Goal: Information Seeking & Learning: Learn about a topic

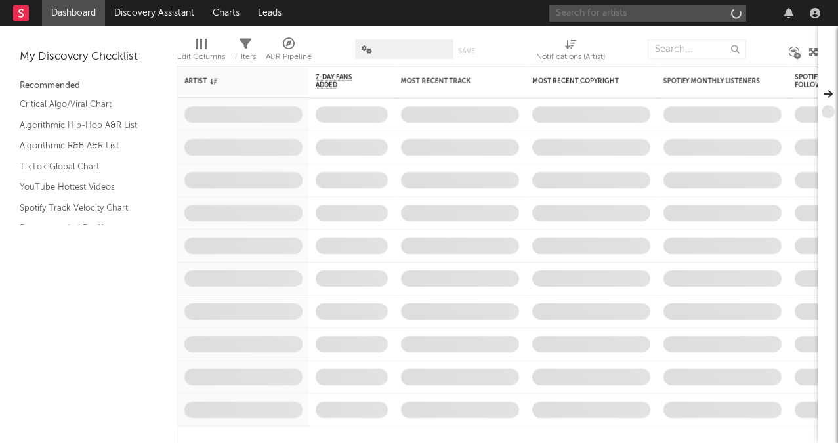
click at [633, 17] on input "text" at bounding box center [647, 13] width 197 height 16
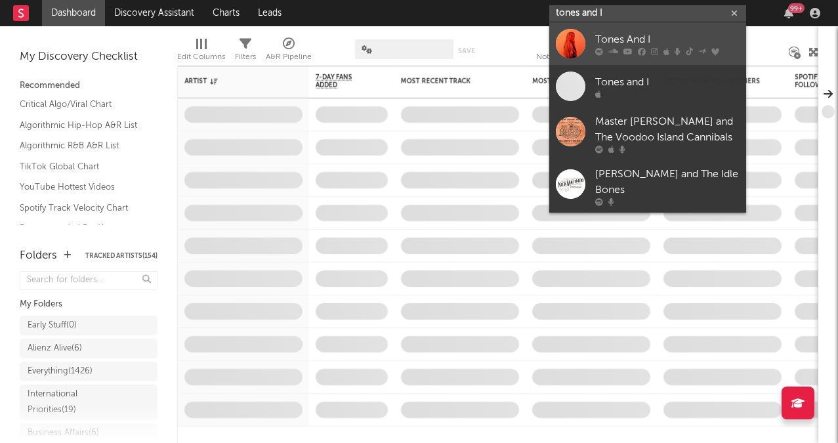
type input "tones and I"
click at [646, 47] on div "Tones And I" at bounding box center [667, 40] width 144 height 16
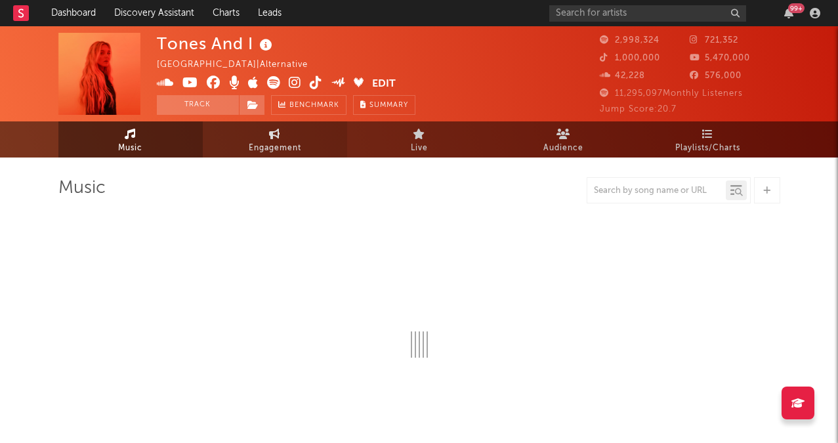
click at [297, 142] on span "Engagement" at bounding box center [275, 148] width 53 height 16
select select "1w"
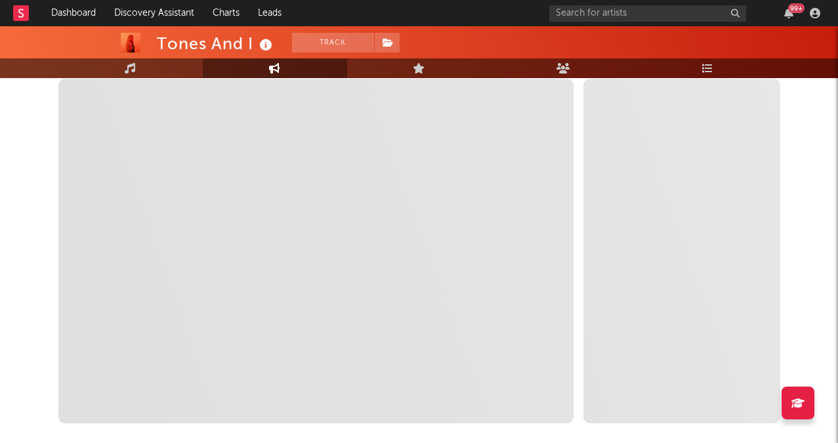
scroll to position [205, 0]
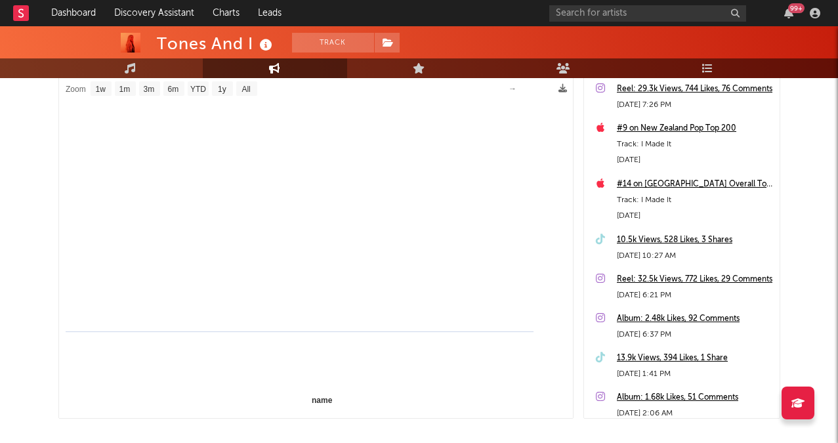
select select "1m"
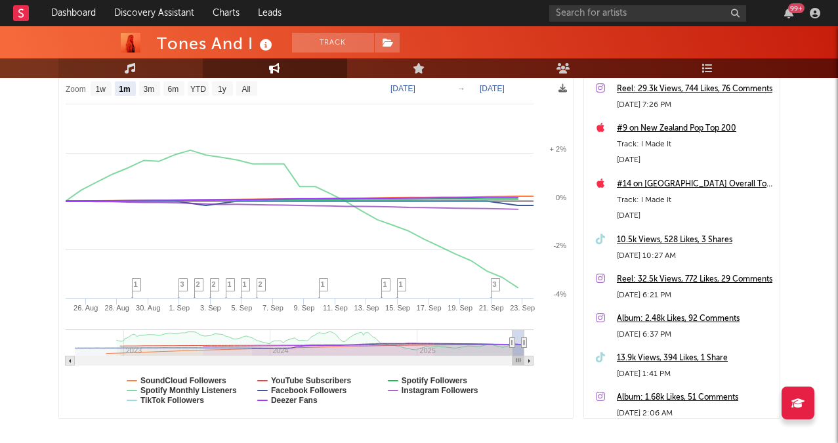
click at [131, 64] on icon at bounding box center [130, 68] width 11 height 11
select select "6m"
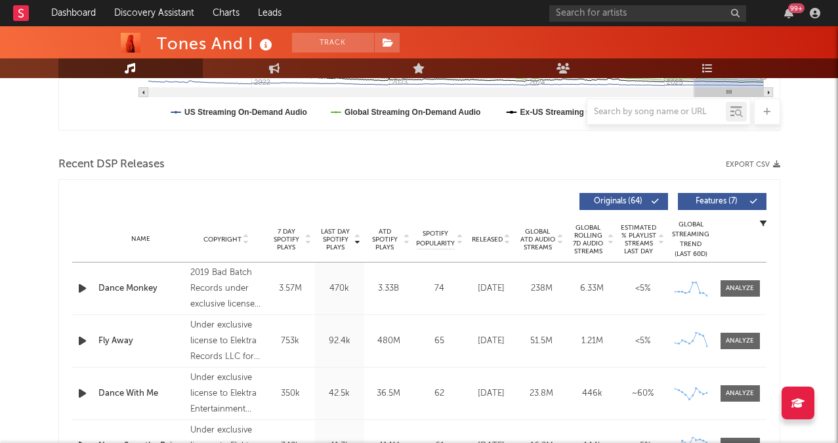
scroll to position [395, 0]
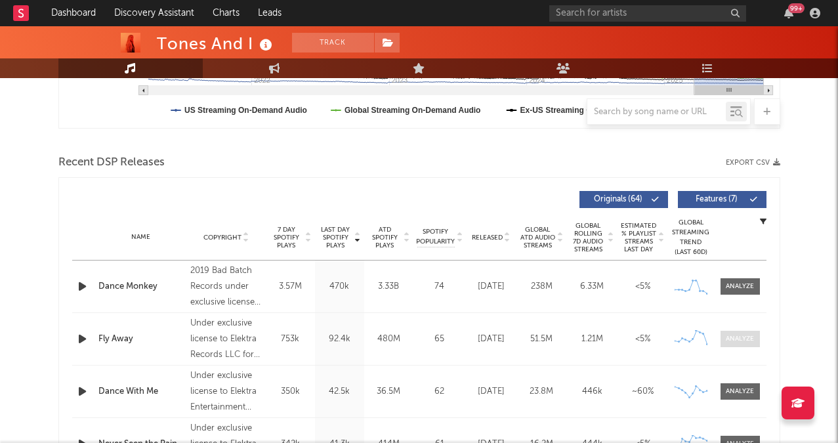
click at [738, 341] on div at bounding box center [740, 339] width 28 height 10
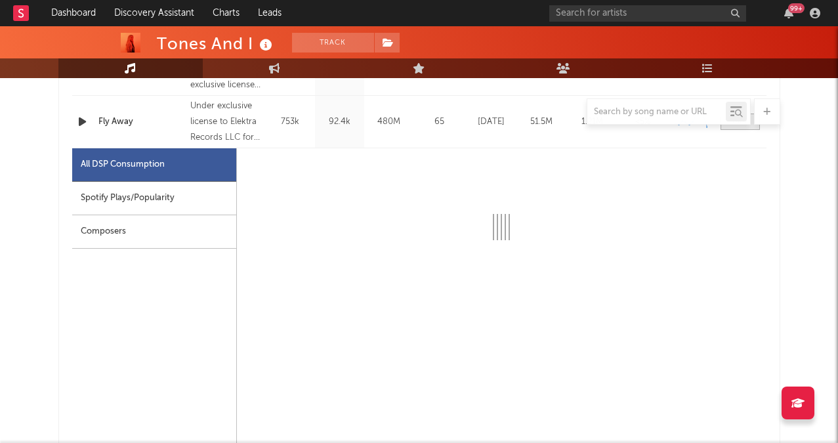
scroll to position [614, 0]
select select "6m"
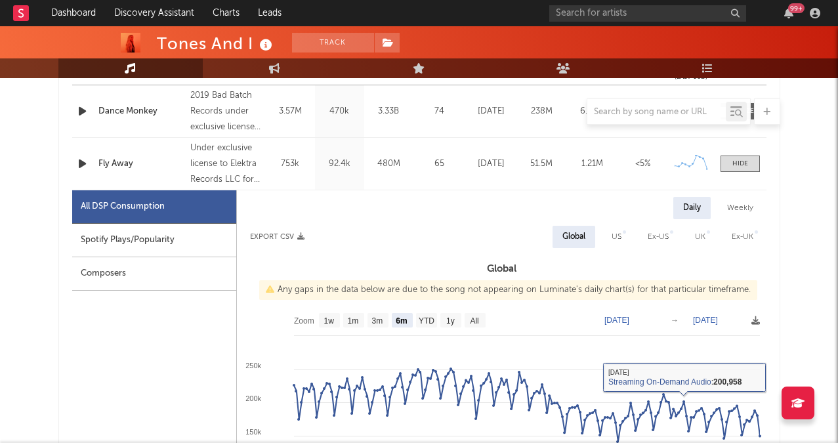
scroll to position [555, 0]
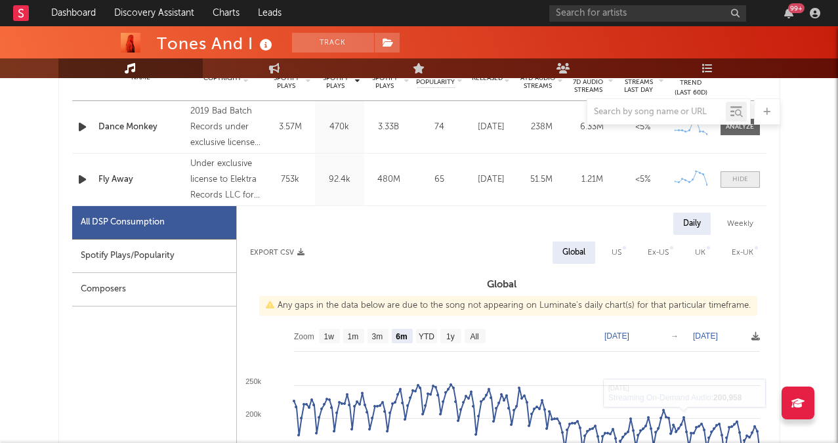
click at [750, 179] on span at bounding box center [740, 179] width 39 height 16
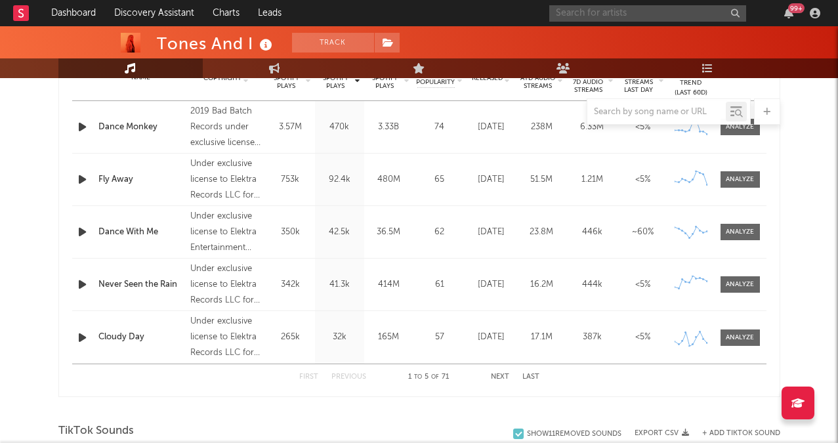
click at [630, 11] on input "text" at bounding box center [647, 13] width 197 height 16
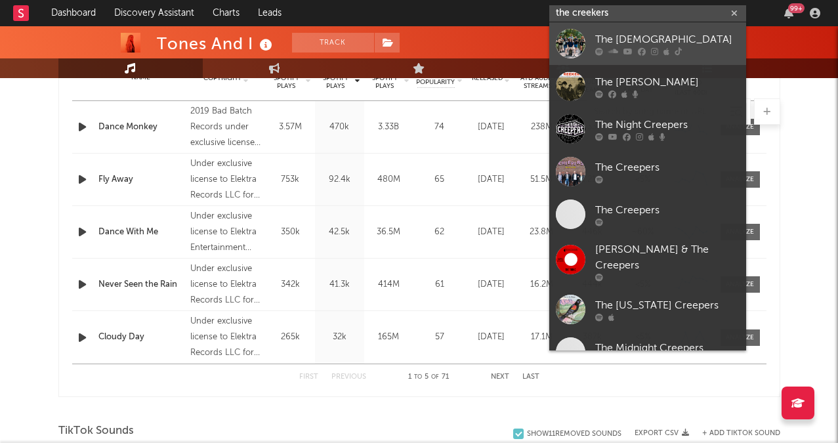
type input "the creekers"
click at [640, 37] on div "The [DEMOGRAPHIC_DATA]" at bounding box center [667, 40] width 144 height 16
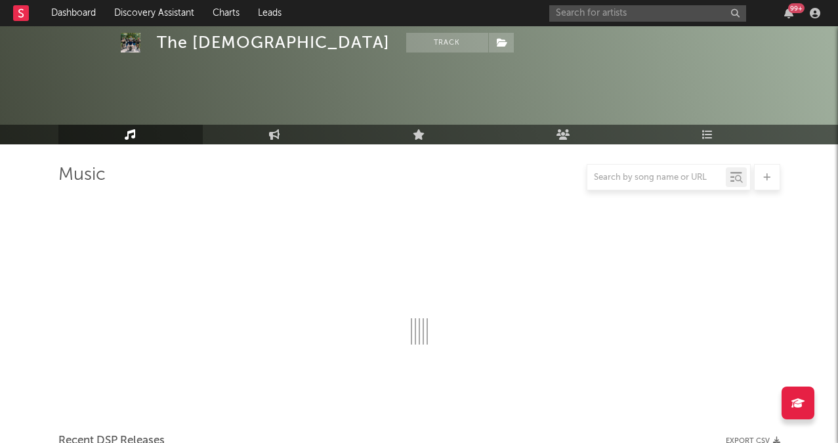
scroll to position [555, 0]
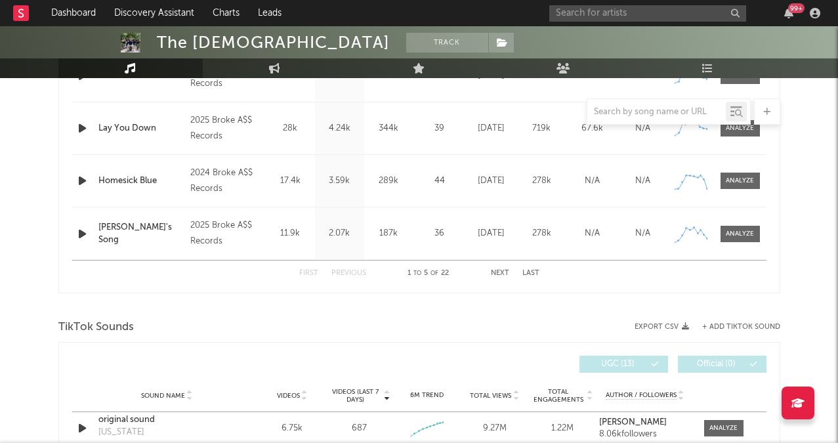
select select "6m"
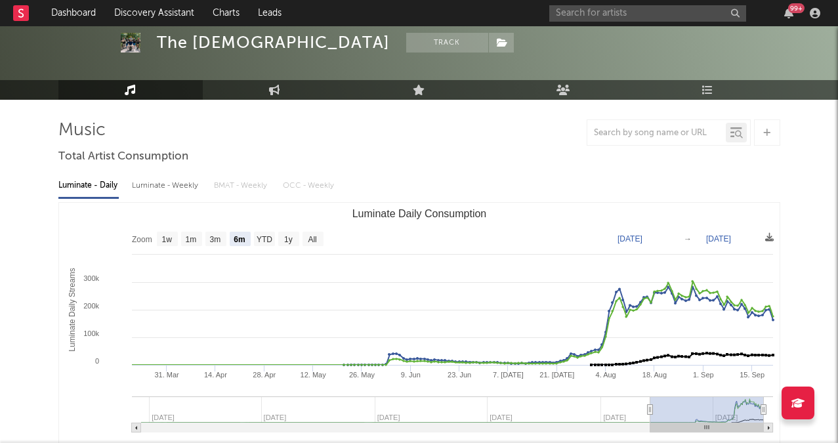
scroll to position [0, 0]
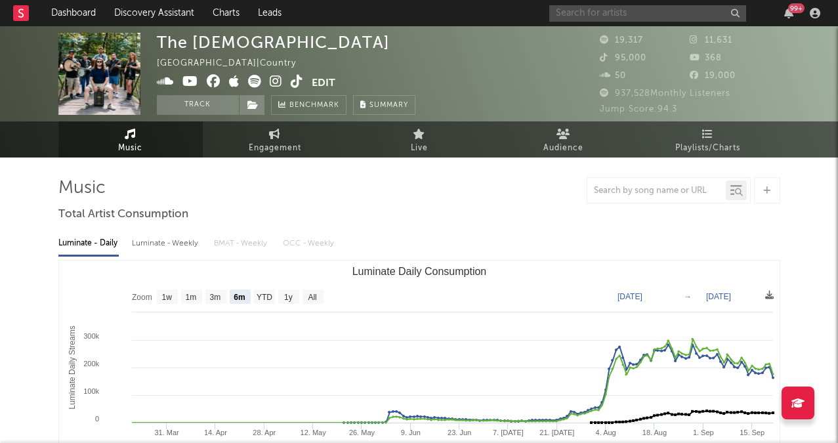
click at [585, 9] on input "text" at bounding box center [647, 13] width 197 height 16
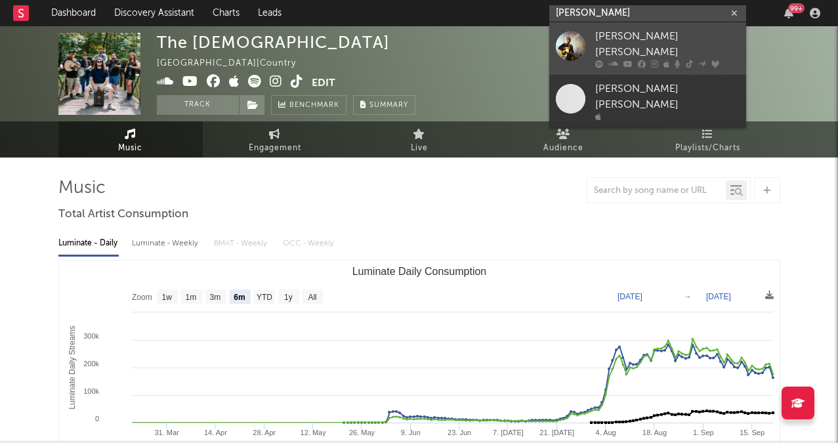
type input "hudson westbrock"
click at [593, 30] on link "[PERSON_NAME] [PERSON_NAME]" at bounding box center [647, 48] width 197 height 53
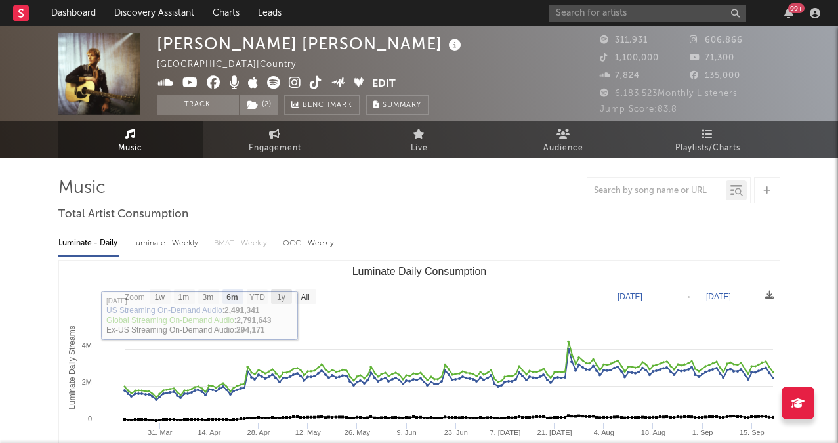
click at [283, 296] on text "1y" at bounding box center [281, 297] width 9 height 9
select select "1y"
type input "[DATE]"
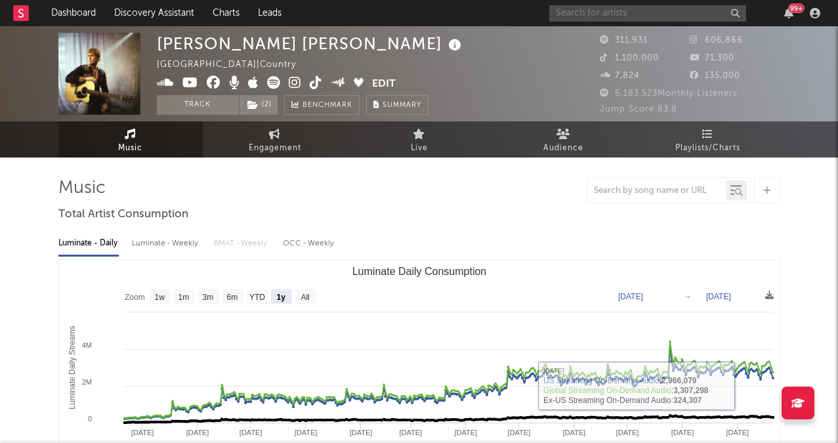
click at [581, 12] on input "text" at bounding box center [647, 13] width 197 height 16
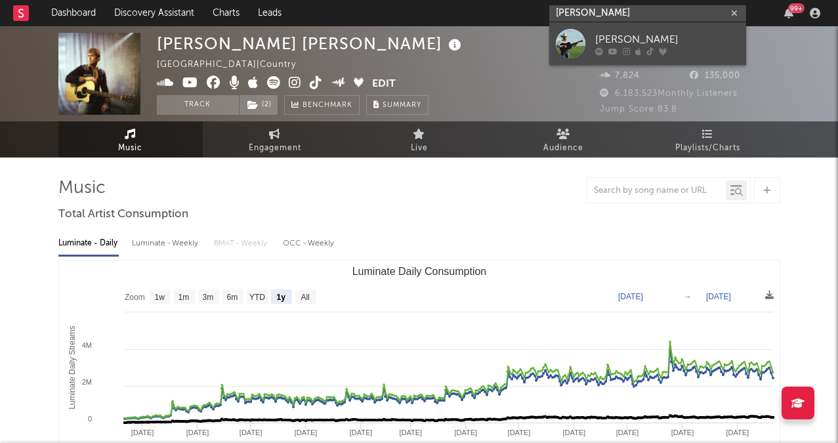
type input "tyce delk"
click at [597, 36] on div "[PERSON_NAME]" at bounding box center [667, 40] width 144 height 16
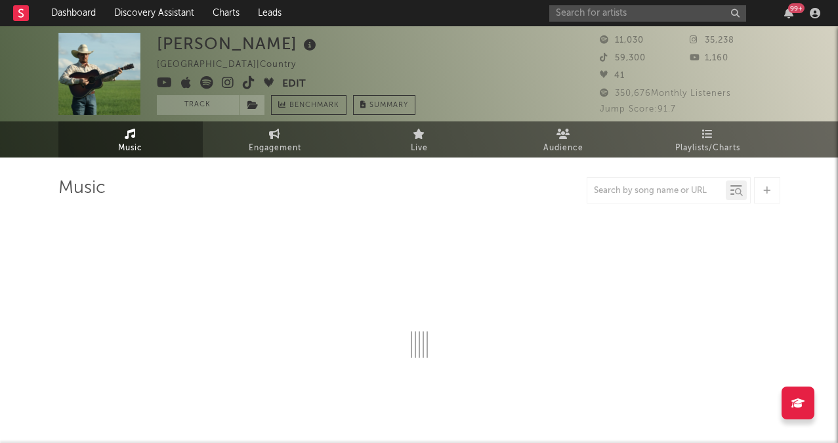
select select "1w"
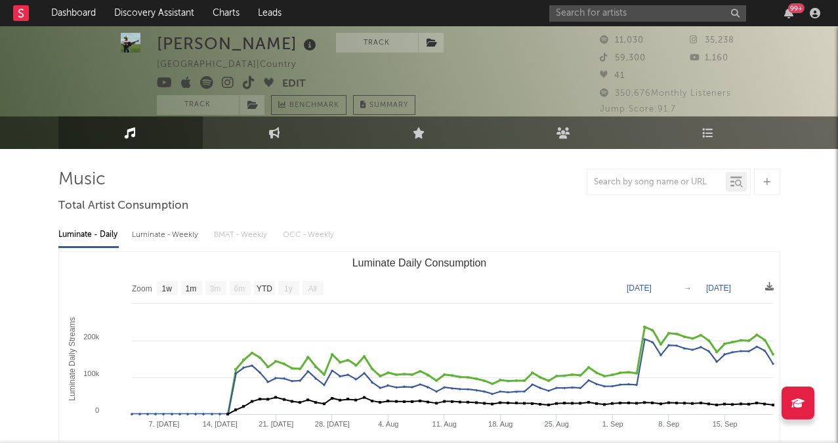
scroll to position [5, 0]
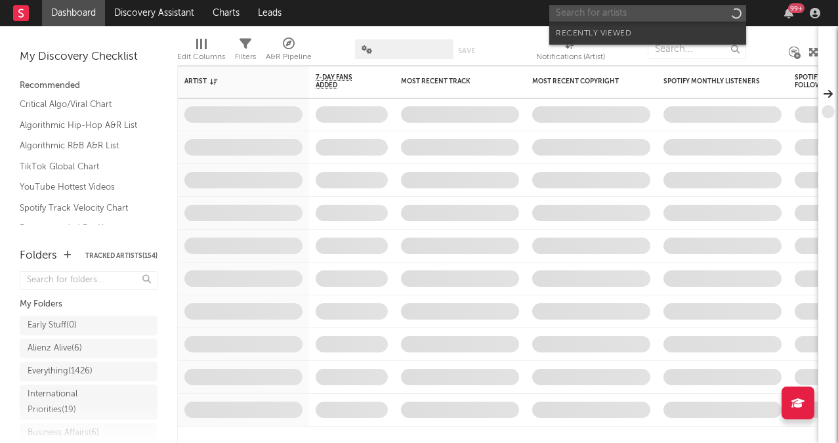
click at [612, 18] on input "text" at bounding box center [647, 13] width 197 height 16
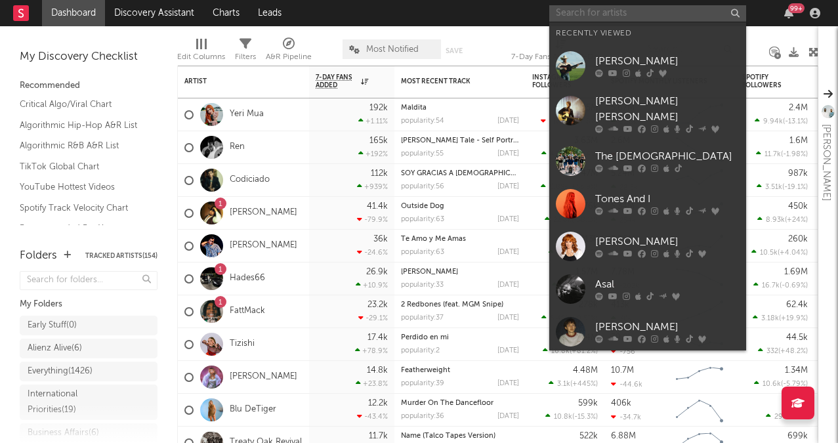
type input "r"
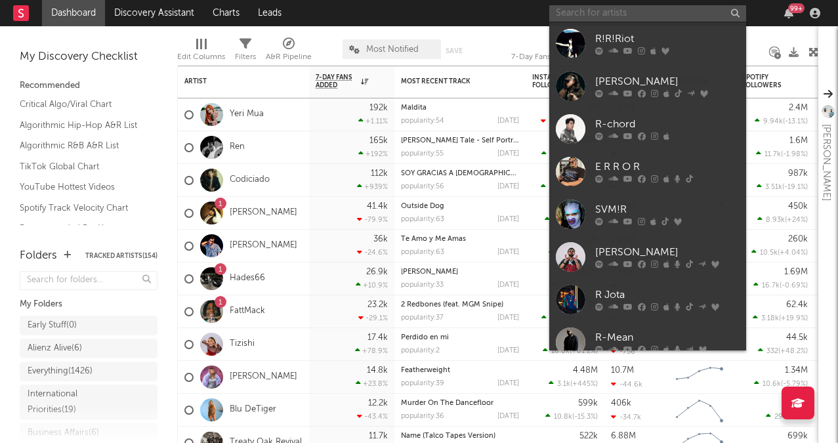
type input "l"
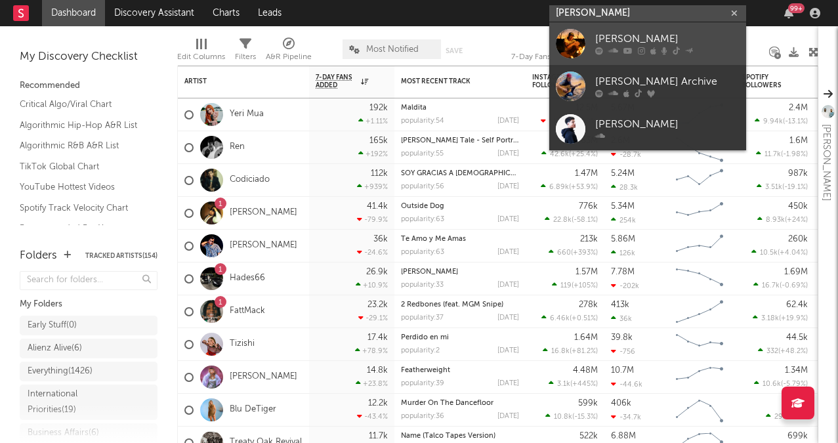
type input "[PERSON_NAME]"
click at [614, 49] on icon at bounding box center [613, 51] width 10 height 8
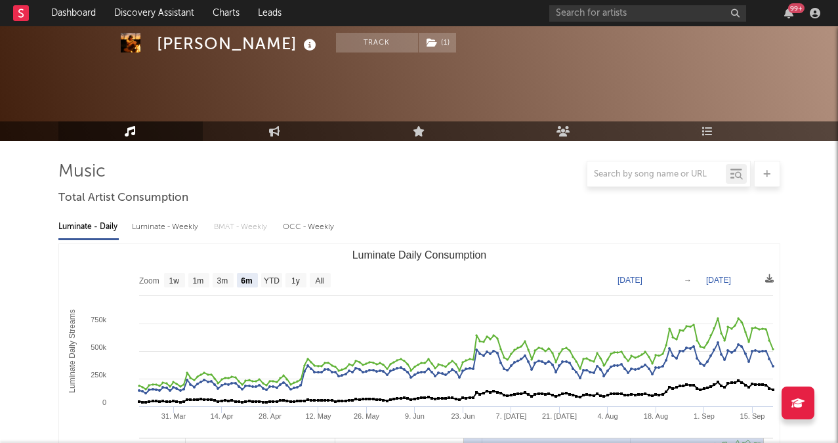
scroll to position [112, 0]
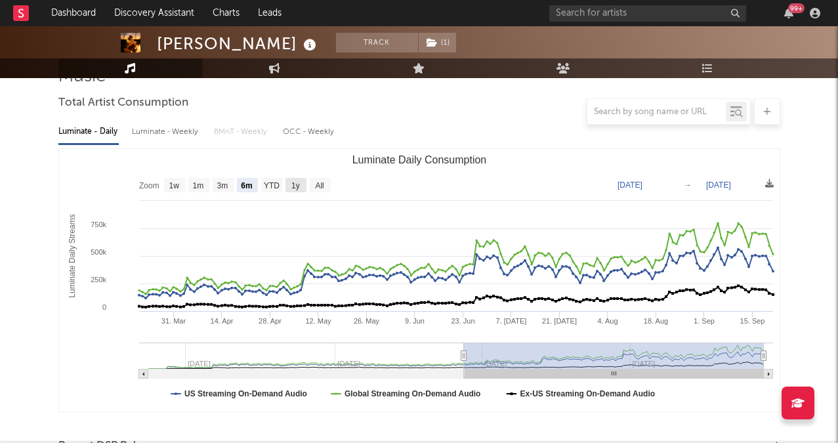
click at [292, 182] on text "1y" at bounding box center [295, 185] width 9 height 9
select select "1y"
type input "[DATE]"
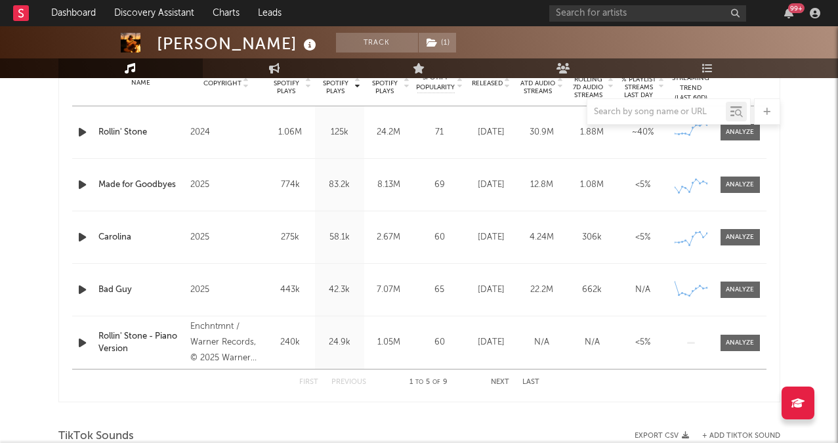
scroll to position [549, 0]
click at [729, 178] on span at bounding box center [740, 185] width 39 height 16
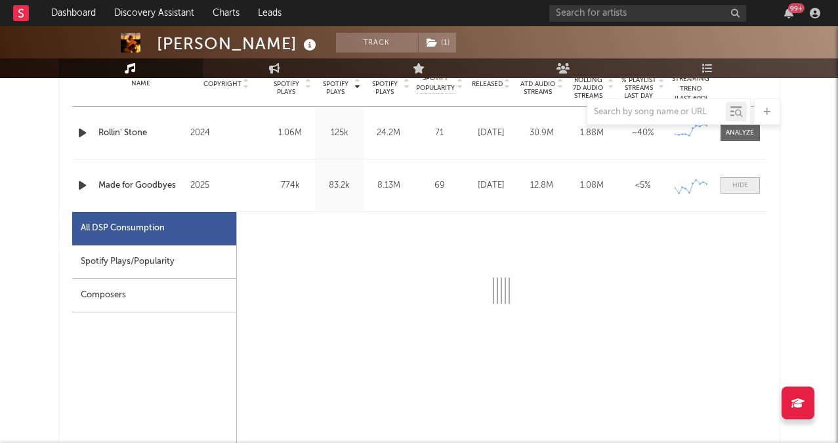
select select "1w"
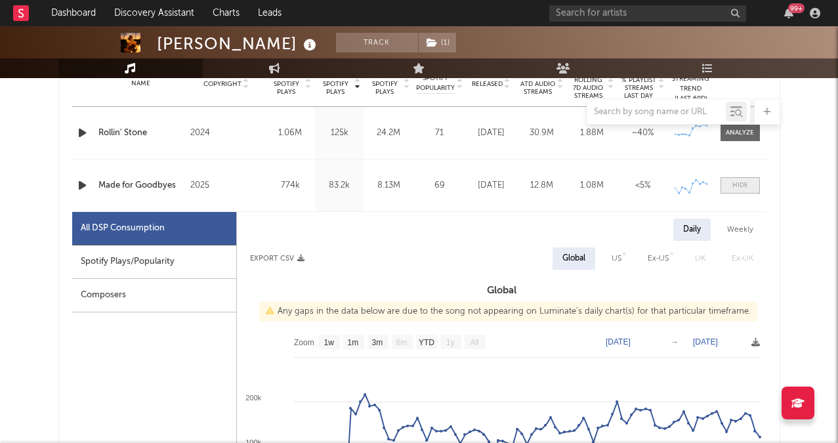
click at [734, 188] on div at bounding box center [740, 185] width 16 height 10
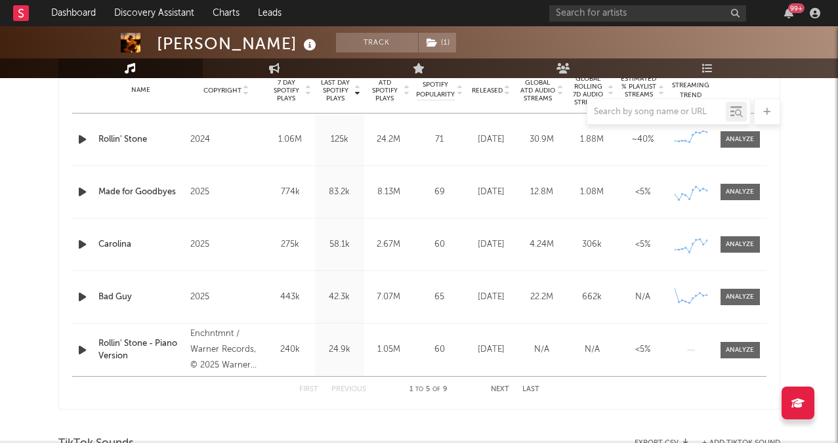
scroll to position [541, 0]
click at [494, 392] on button "Next" at bounding box center [500, 390] width 18 height 7
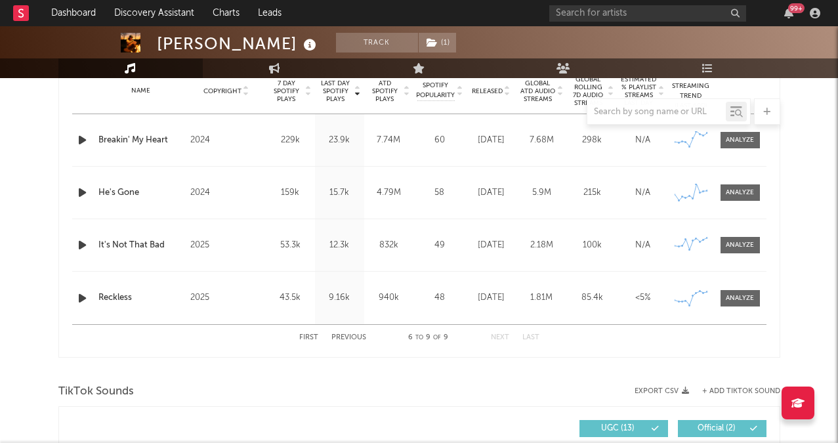
click at [358, 338] on button "Previous" at bounding box center [348, 337] width 35 height 7
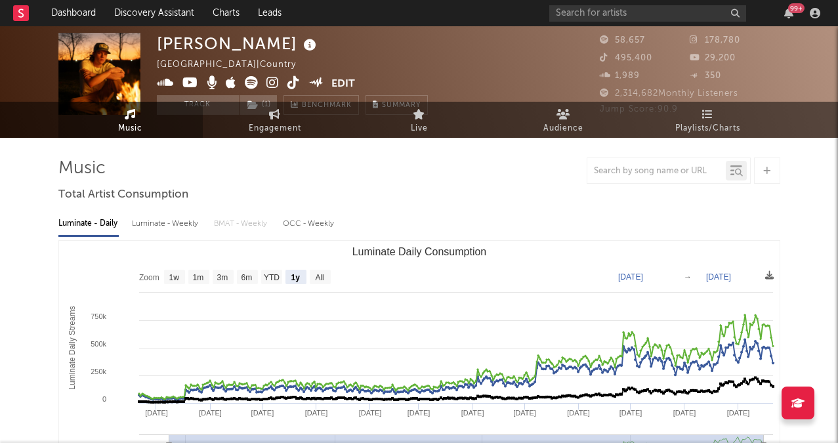
scroll to position [0, 0]
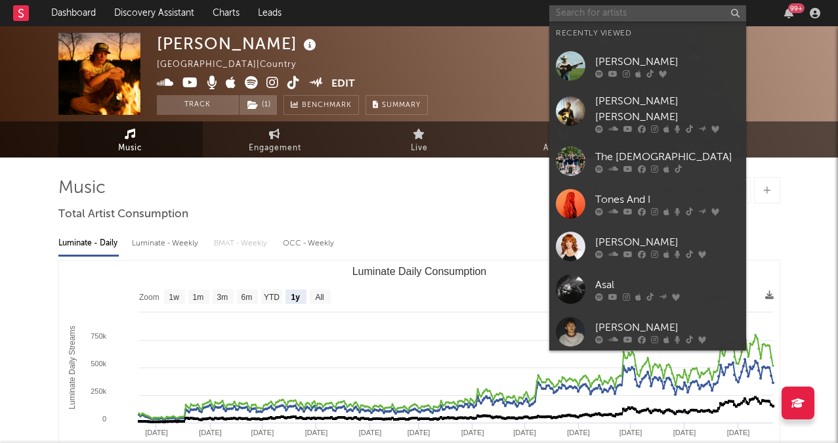
click at [570, 15] on input "text" at bounding box center [647, 13] width 197 height 16
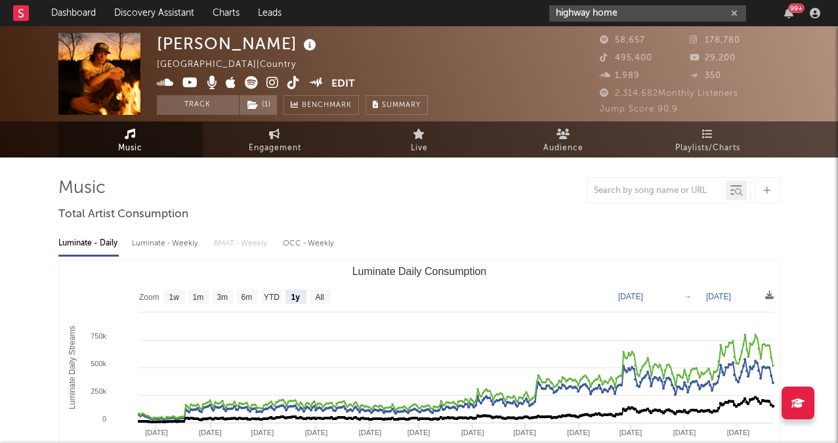
click at [625, 9] on input "highway home" at bounding box center [647, 13] width 197 height 16
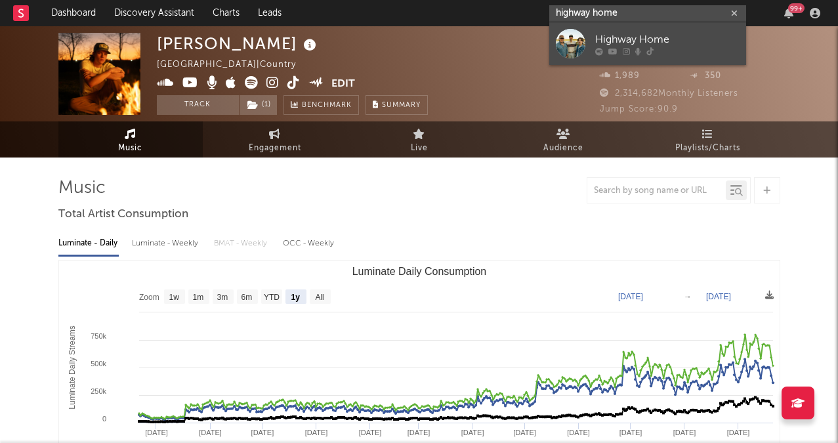
type input "highway home"
click at [635, 32] on div "Highway Home" at bounding box center [667, 40] width 144 height 16
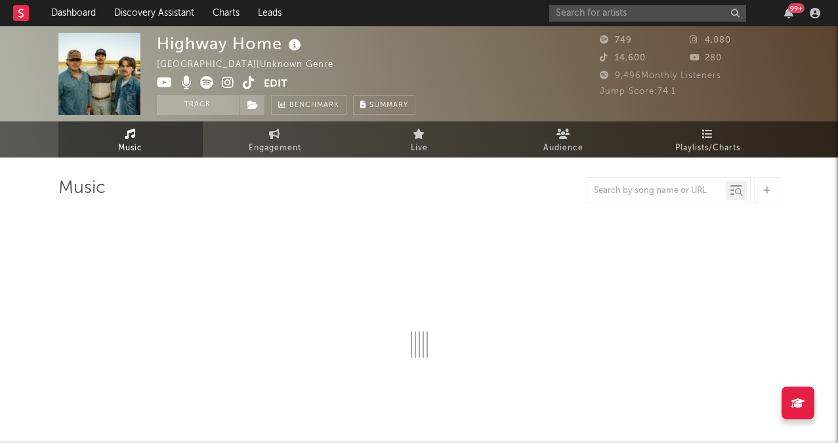
select select "6m"
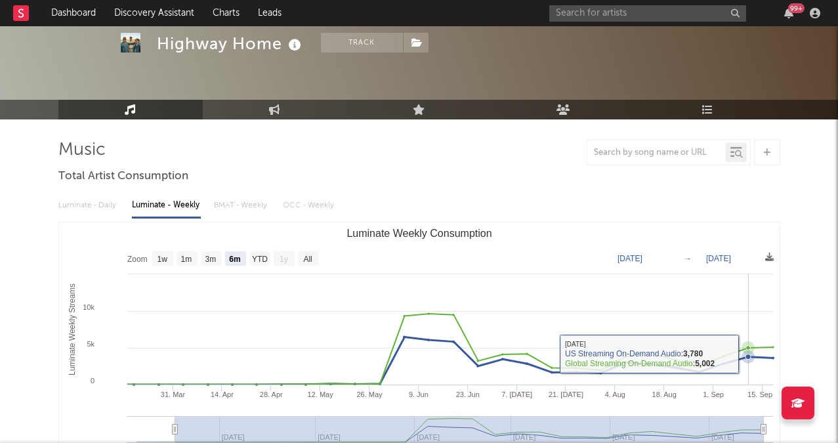
scroll to position [41, 0]
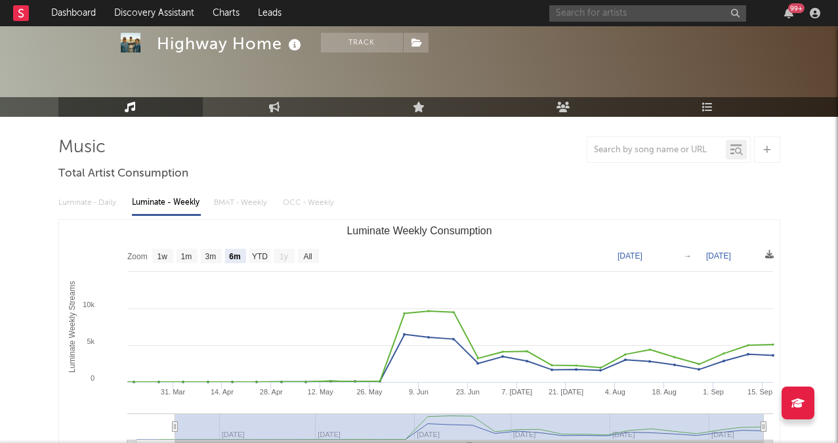
click at [571, 19] on input "text" at bounding box center [647, 13] width 197 height 16
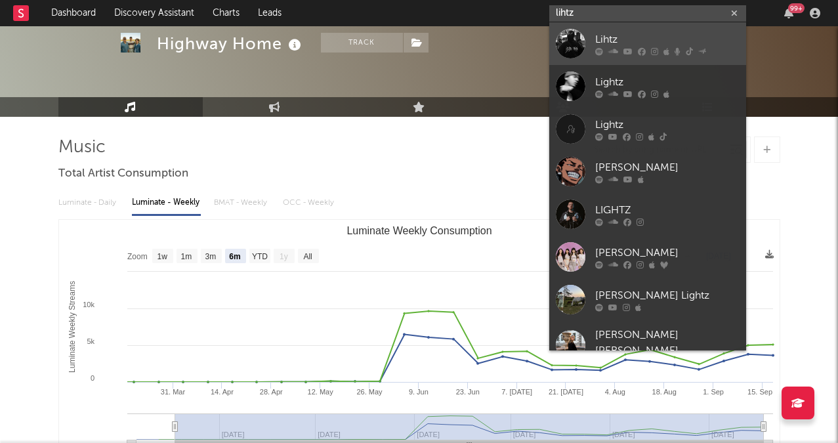
type input "lihtz"
click at [608, 43] on div "Lihtz" at bounding box center [667, 40] width 144 height 16
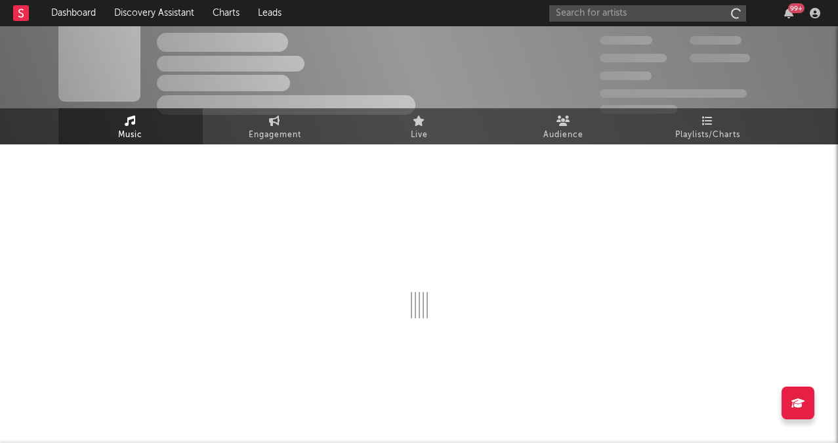
scroll to position [13, 0]
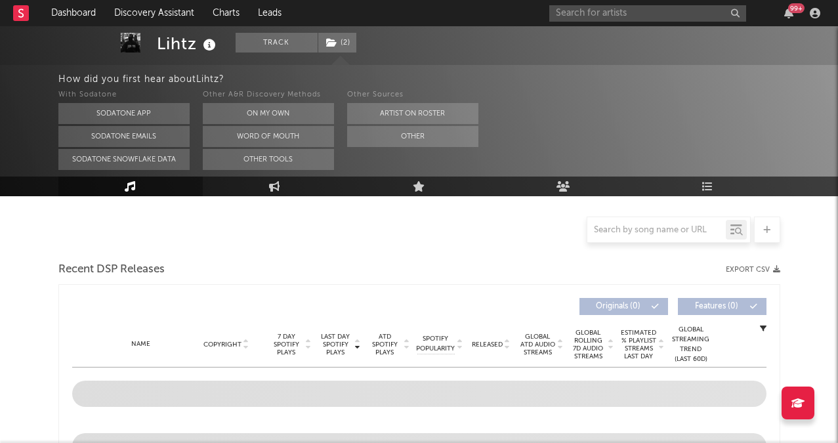
select select "6m"
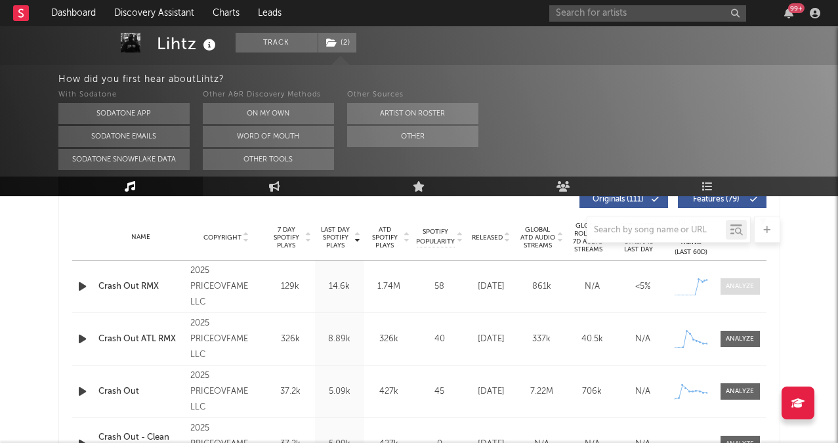
scroll to position [516, 0]
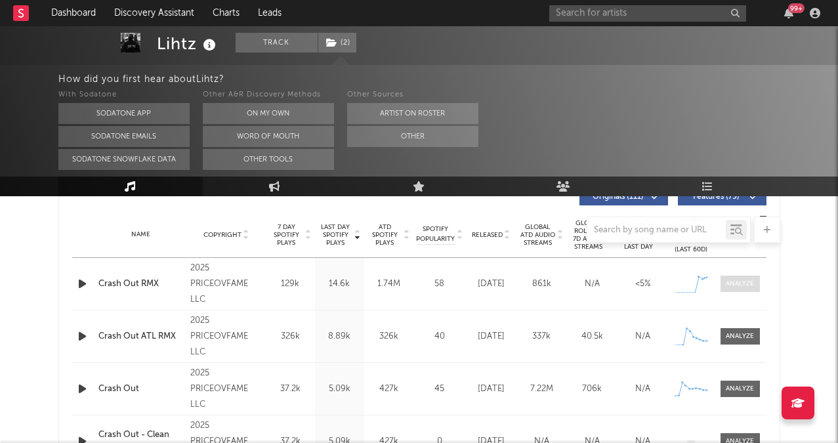
click at [741, 285] on div at bounding box center [740, 284] width 28 height 10
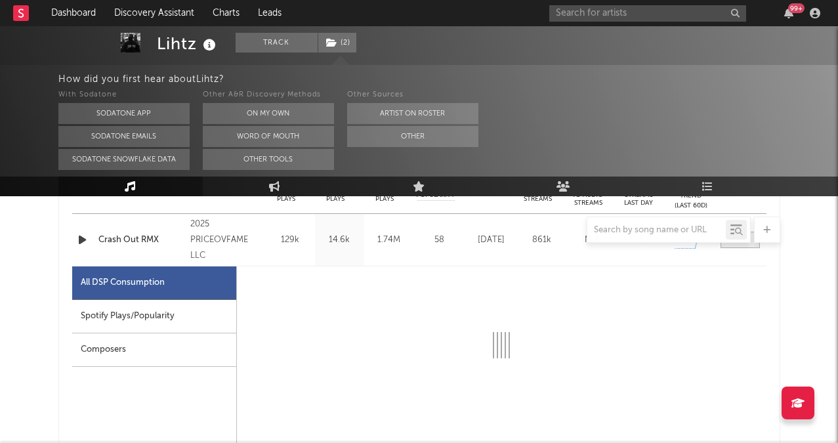
select select "1w"
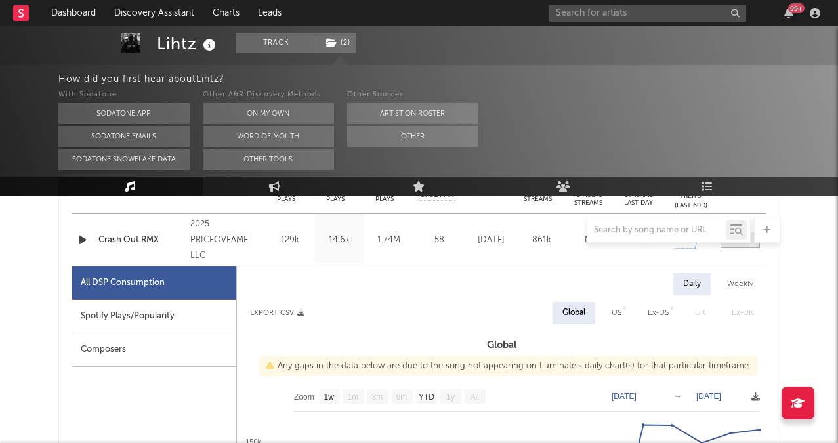
scroll to position [602, 0]
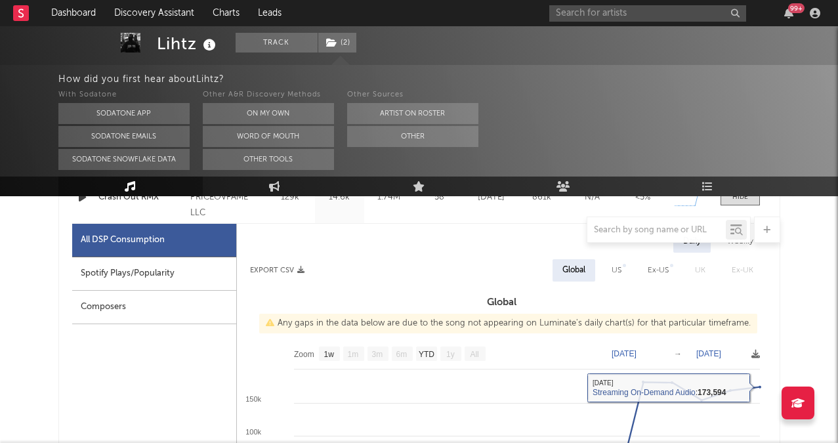
click at [604, 267] on div "US" at bounding box center [617, 270] width 30 height 22
select select "1w"
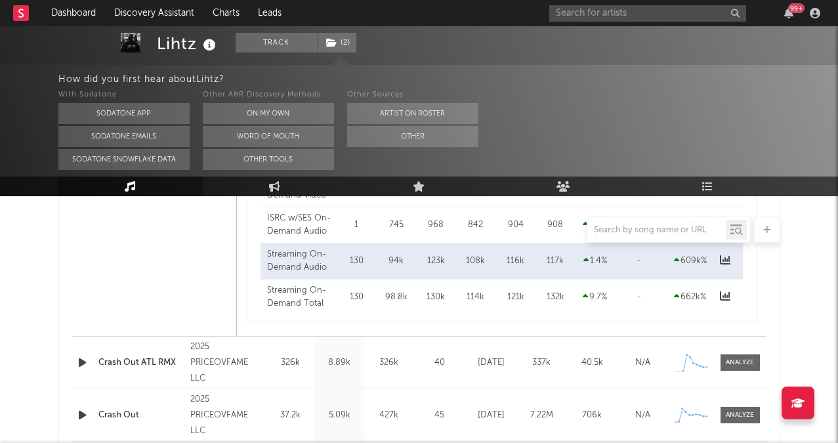
click at [731, 350] on div "Name Crash Out ATL RMX Copyright 2025 PRICEOVFAME LLC Label PRICEOVFAME LLC Alb…" at bounding box center [419, 363] width 694 height 52
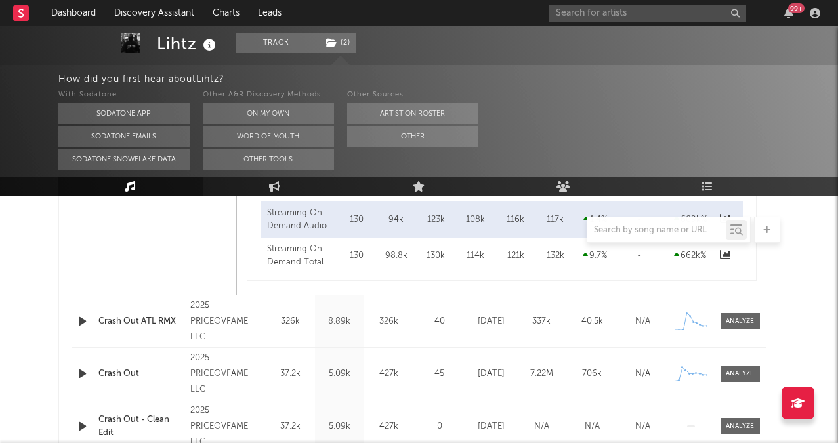
scroll to position [1156, 0]
click at [730, 315] on div at bounding box center [740, 320] width 28 height 10
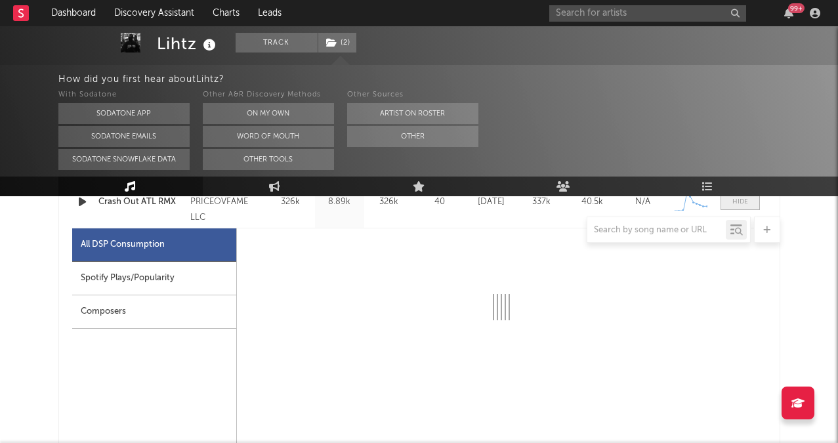
select select "1w"
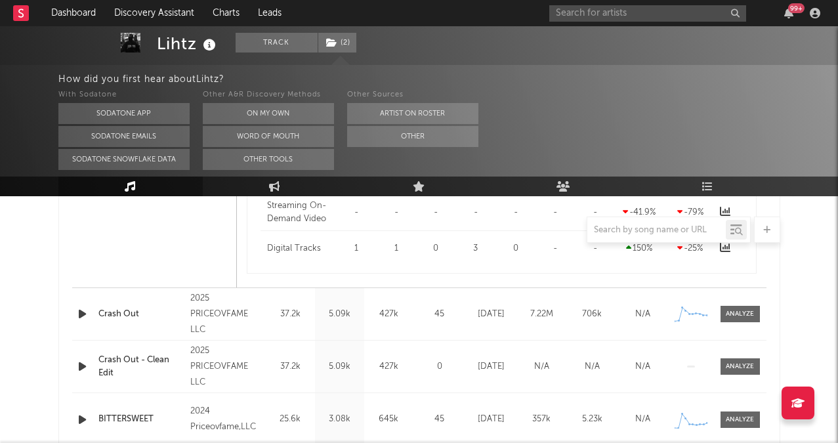
scroll to position [1847, 0]
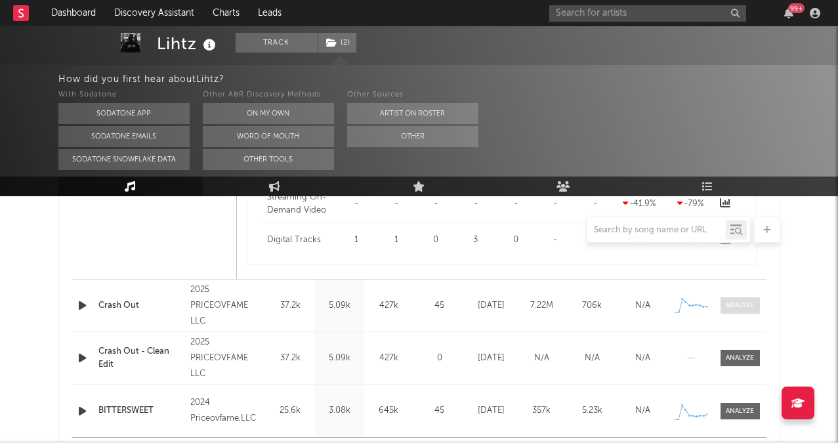
click at [740, 312] on span at bounding box center [740, 305] width 39 height 16
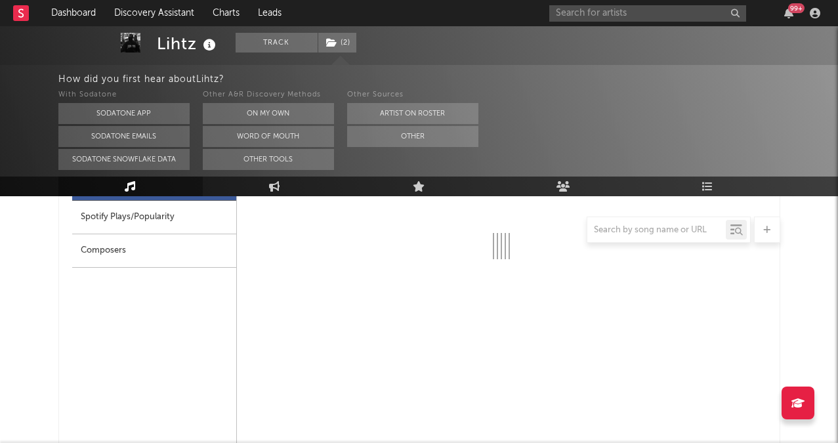
scroll to position [2014, 0]
select select "1w"
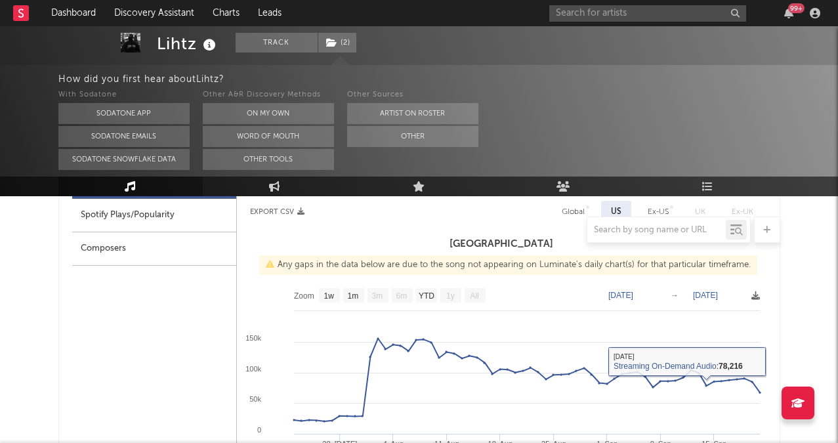
click at [560, 209] on div "Global" at bounding box center [573, 212] width 43 height 22
select select "1w"
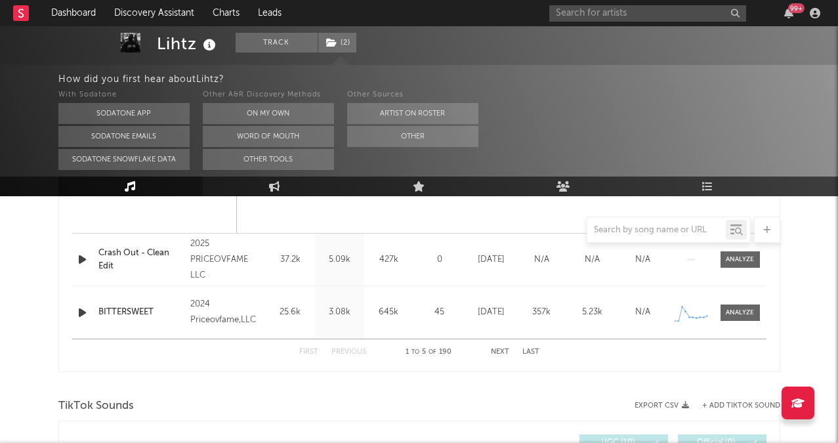
scroll to position [2575, 0]
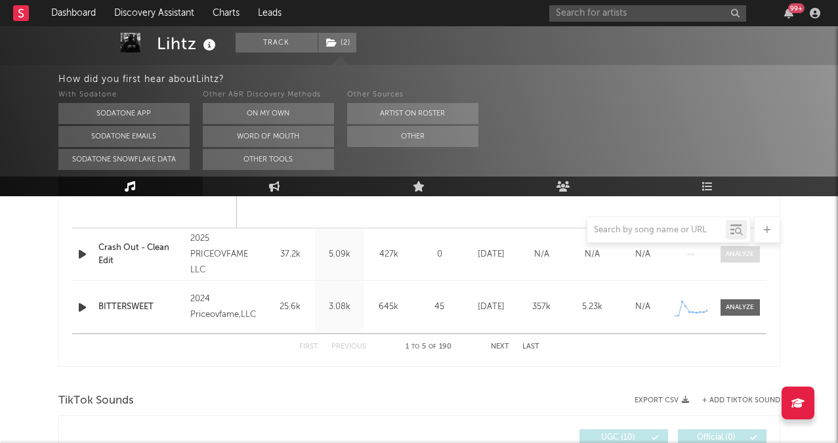
click at [741, 256] on div at bounding box center [740, 254] width 28 height 10
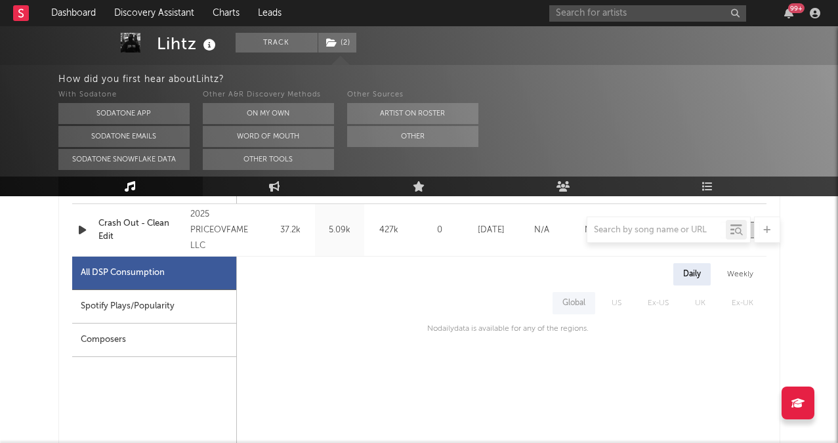
scroll to position [2494, 0]
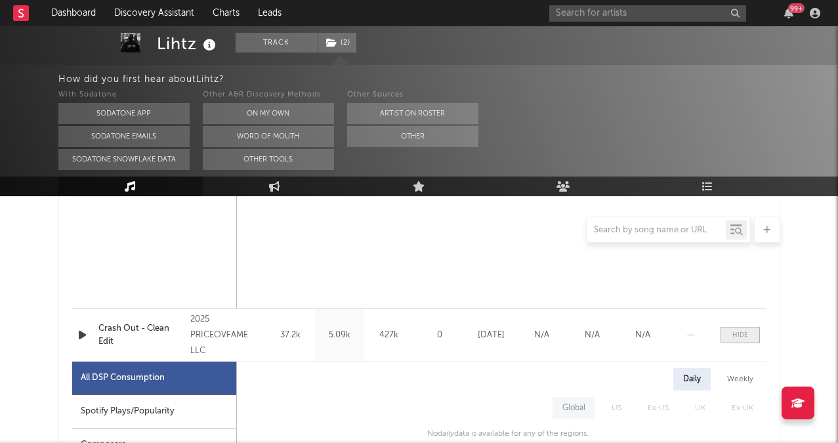
click at [755, 335] on span at bounding box center [740, 335] width 39 height 16
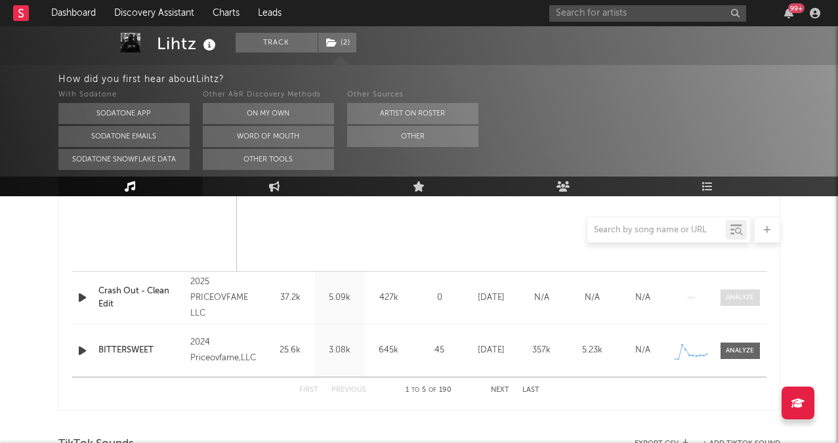
scroll to position [2531, 0]
click at [503, 388] on button "Next" at bounding box center [500, 390] width 18 height 7
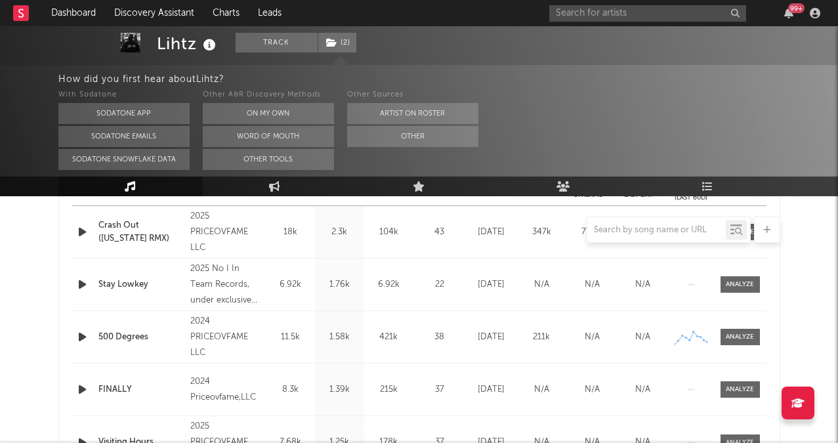
scroll to position [530, 0]
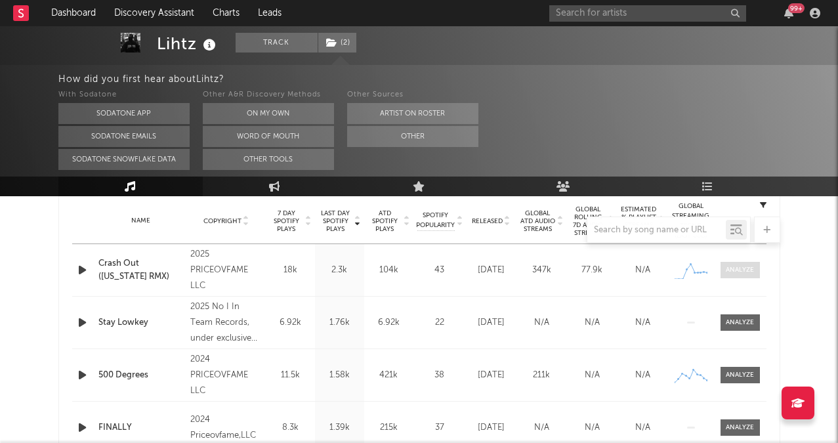
click at [736, 278] on span at bounding box center [740, 270] width 39 height 16
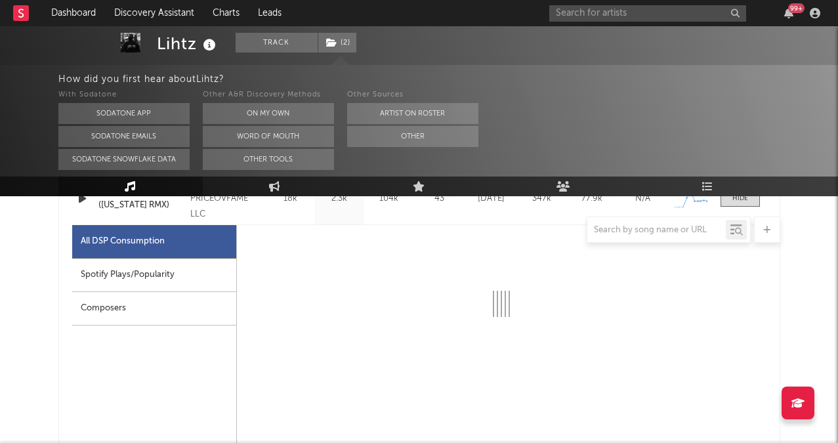
scroll to position [610, 0]
select select "1w"
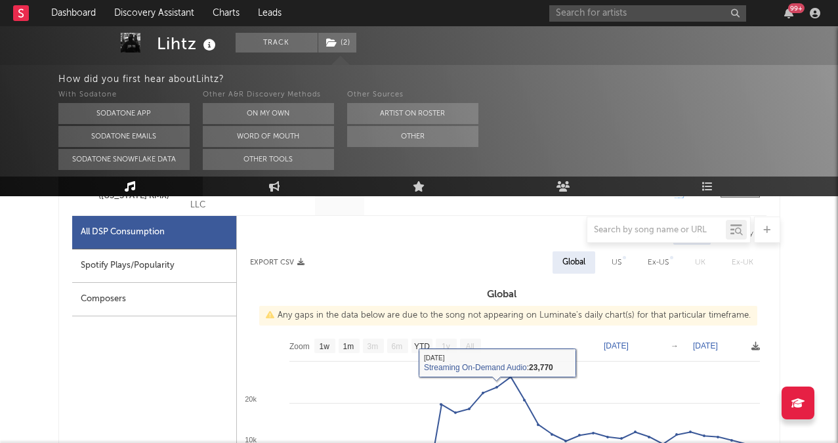
click at [623, 271] on div "US" at bounding box center [617, 262] width 30 height 22
select select "1w"
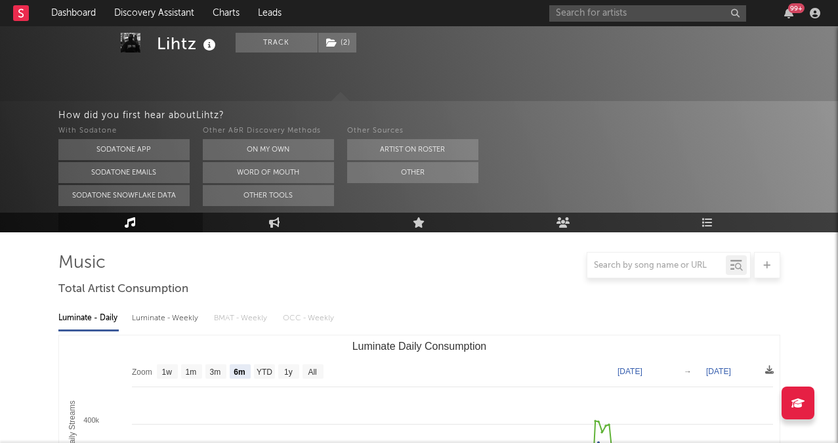
scroll to position [0, 0]
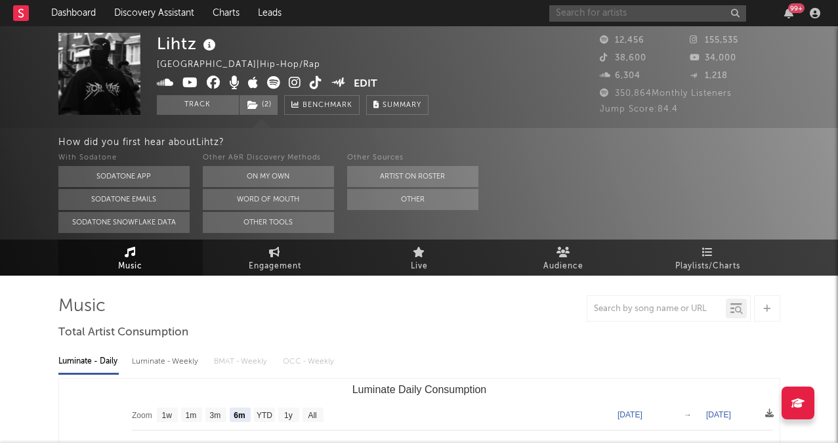
click at [587, 8] on input "text" at bounding box center [647, 13] width 197 height 16
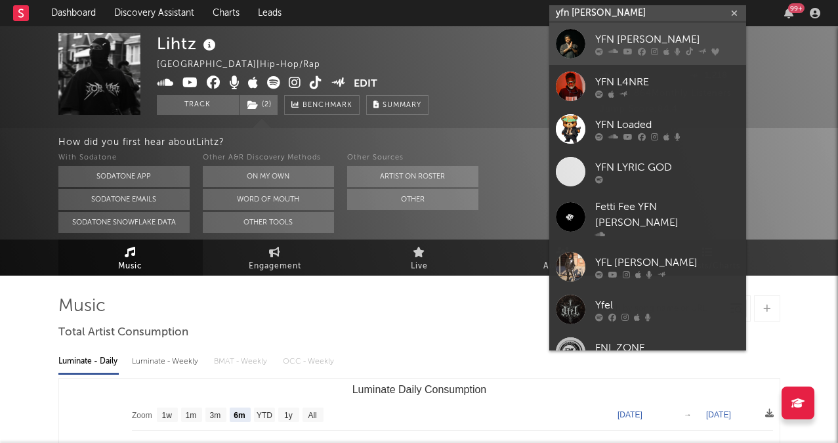
type input "yfn [PERSON_NAME]"
click at [628, 32] on div "YFN [PERSON_NAME]" at bounding box center [667, 40] width 144 height 16
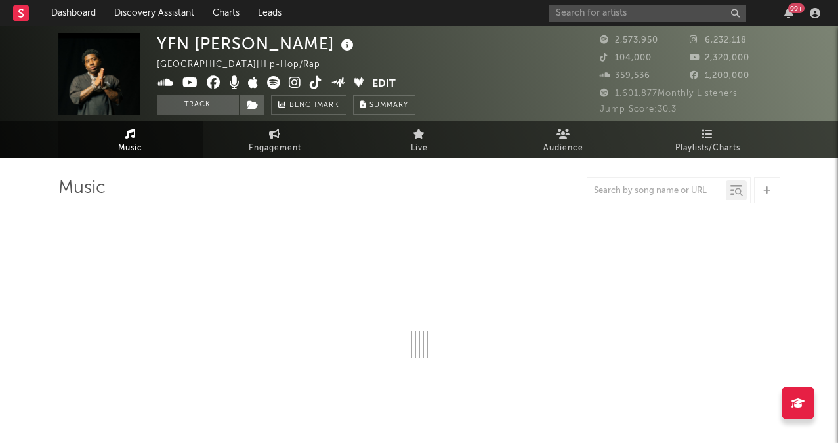
select select "6m"
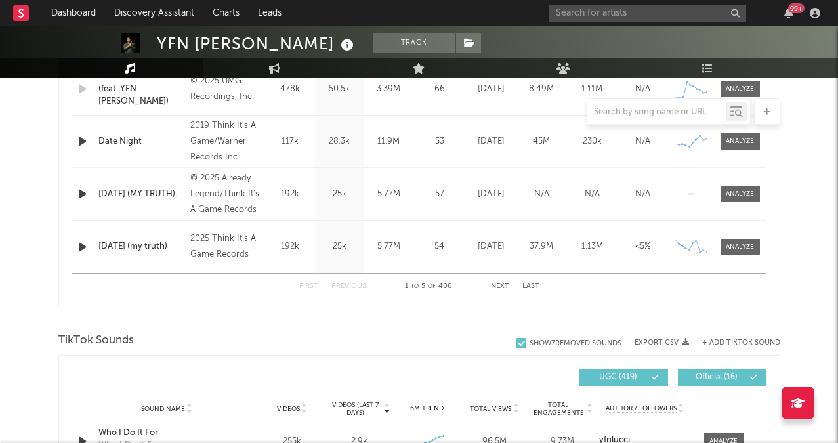
scroll to position [646, 0]
click at [740, 242] on div at bounding box center [740, 247] width 28 height 10
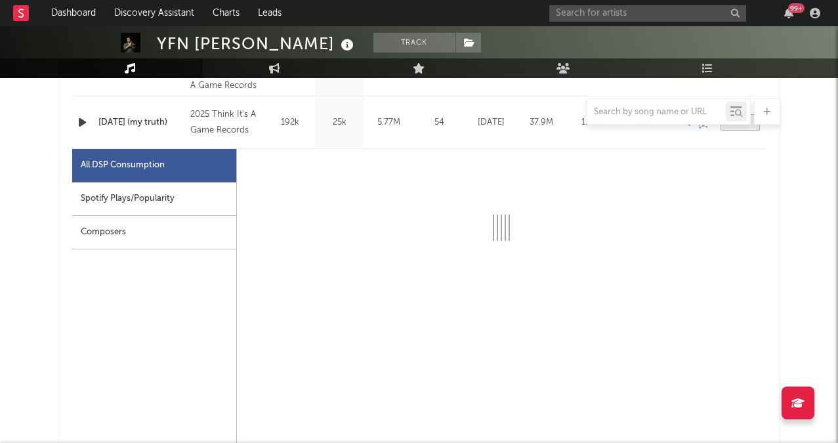
scroll to position [770, 0]
select select "1w"
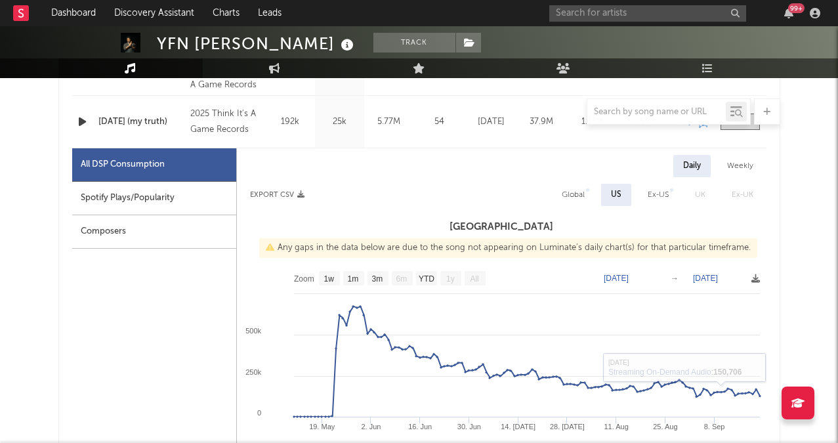
scroll to position [740, 0]
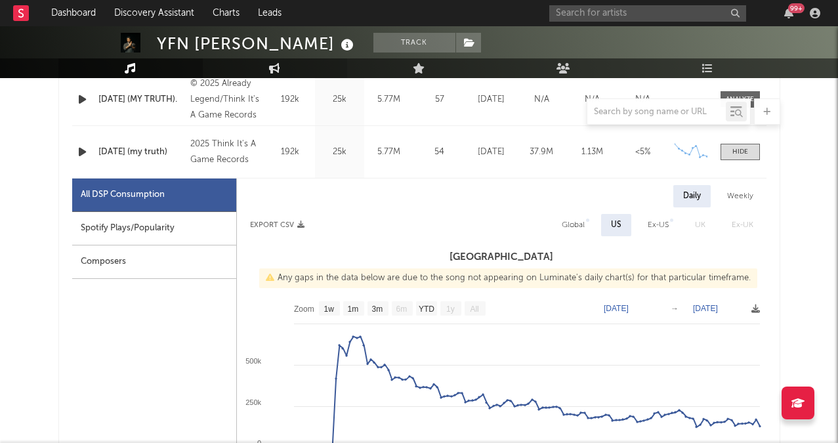
click at [265, 72] on link "Engagement" at bounding box center [275, 68] width 144 height 20
select select "1w"
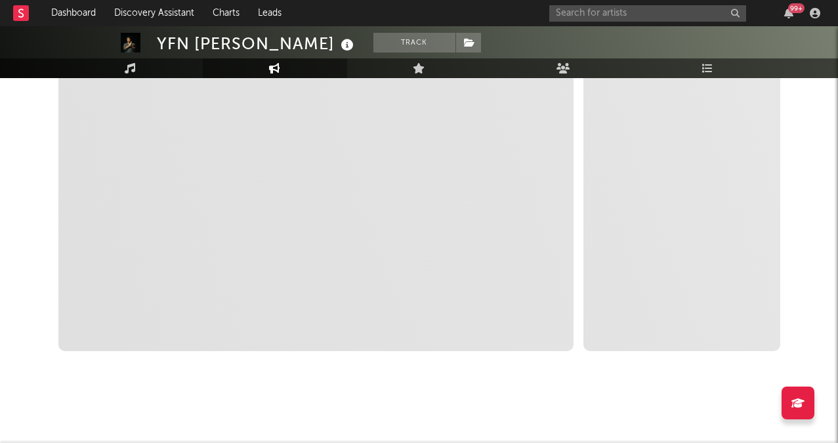
scroll to position [272, 0]
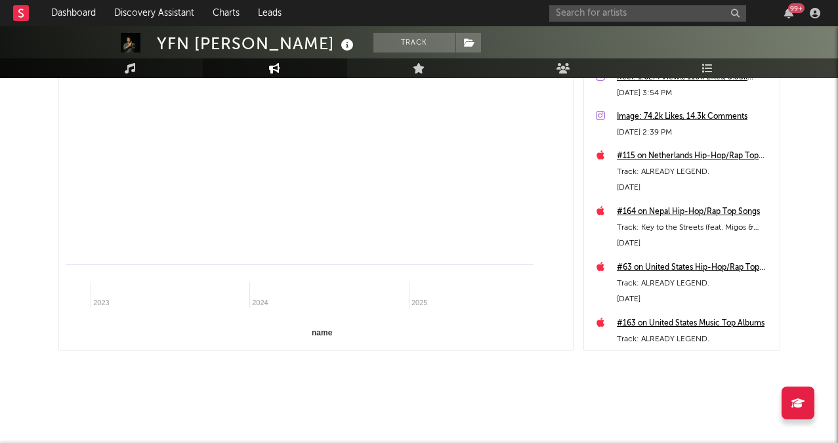
select select "1m"
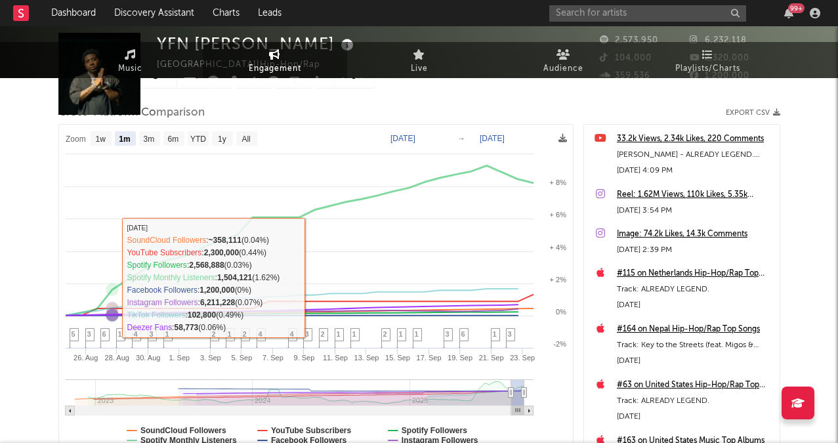
scroll to position [0, 0]
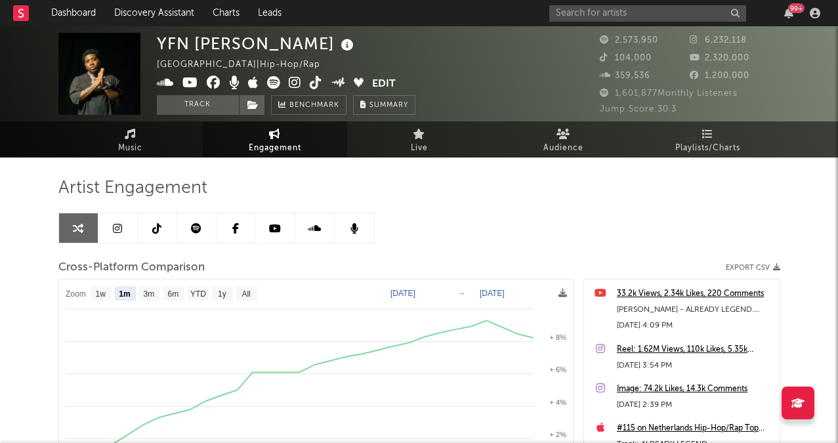
click at [121, 225] on link at bounding box center [117, 228] width 39 height 30
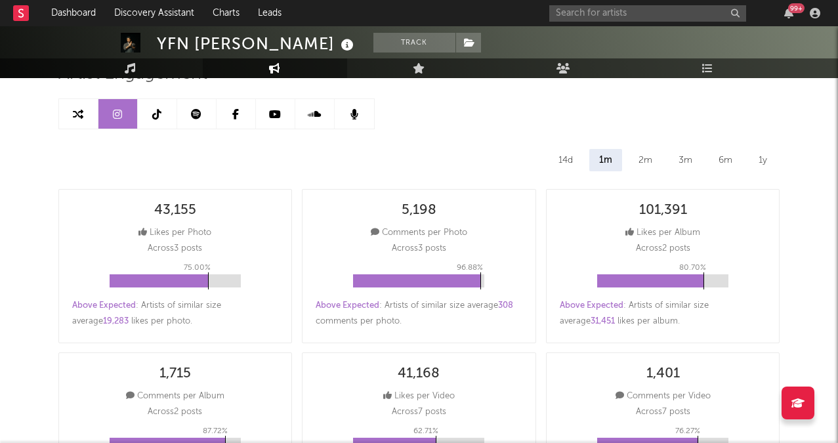
scroll to position [116, 0]
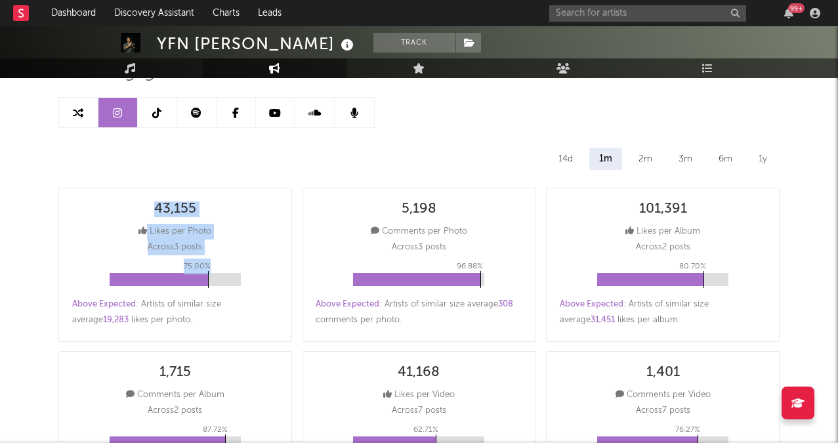
drag, startPoint x: 287, startPoint y: 263, endPoint x: 152, endPoint y: 202, distance: 147.7
click at [152, 202] on div "43,155 Likes per Photo Across 3 posts 75.00 % Above Expected : Artists of simil…" at bounding box center [175, 265] width 234 height 154
select select "6m"
click at [287, 211] on div "43,155 Likes per Photo Across 3 posts 75.00 % Above Expected : Artists of simil…" at bounding box center [175, 265] width 234 height 154
